Goal: Navigation & Orientation: Find specific page/section

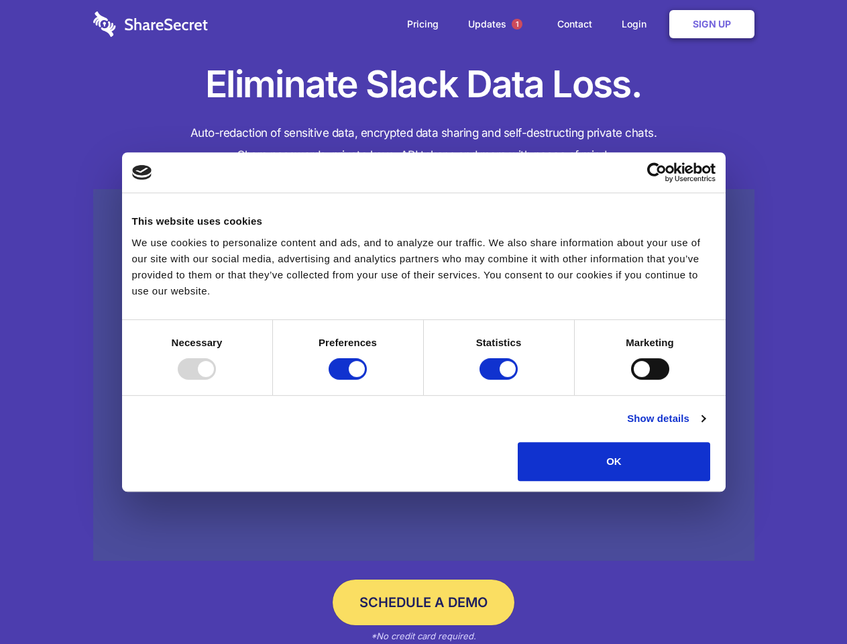
click at [216, 380] on div at bounding box center [197, 368] width 38 height 21
click at [367, 380] on input "Preferences" at bounding box center [348, 368] width 38 height 21
checkbox input "false"
click at [500, 380] on input "Statistics" at bounding box center [499, 368] width 38 height 21
checkbox input "false"
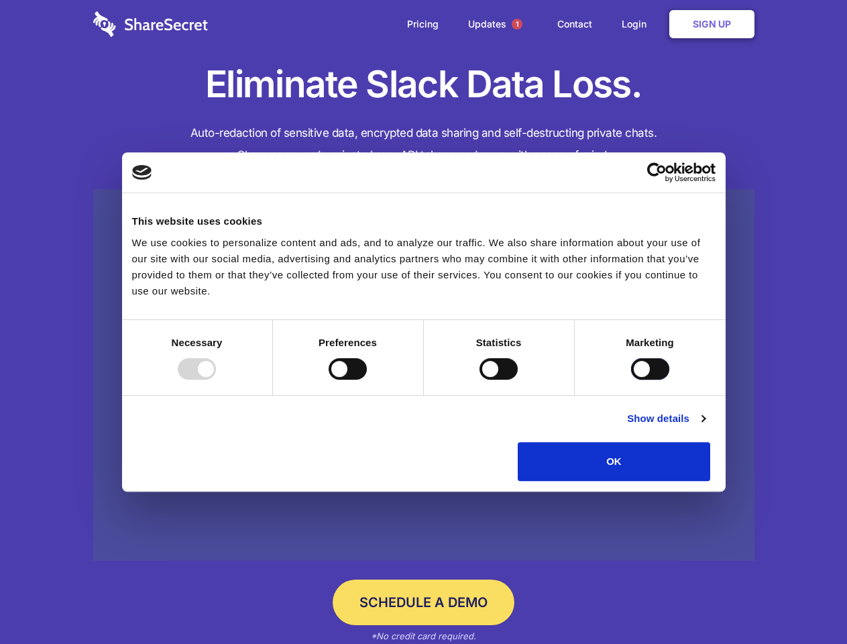
click at [631, 380] on input "Marketing" at bounding box center [650, 368] width 38 height 21
checkbox input "true"
click at [705, 427] on link "Show details" at bounding box center [666, 418] width 78 height 16
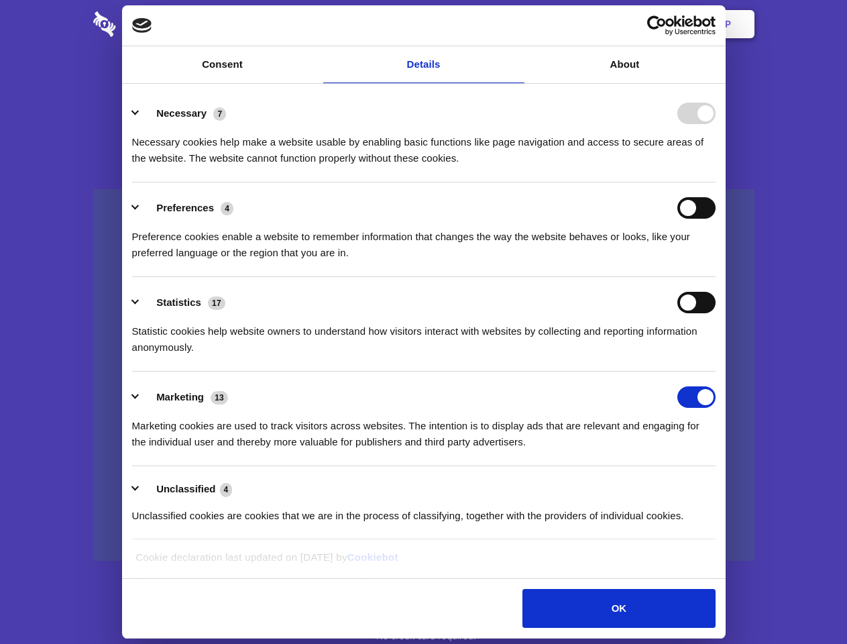
click at [722, 486] on ul "Necessary 7 Necessary cookies help make a website usable by enabling basic func…" at bounding box center [423, 314] width 596 height 452
click at [516, 24] on span "1" at bounding box center [517, 24] width 11 height 11
